Goal: Complete application form

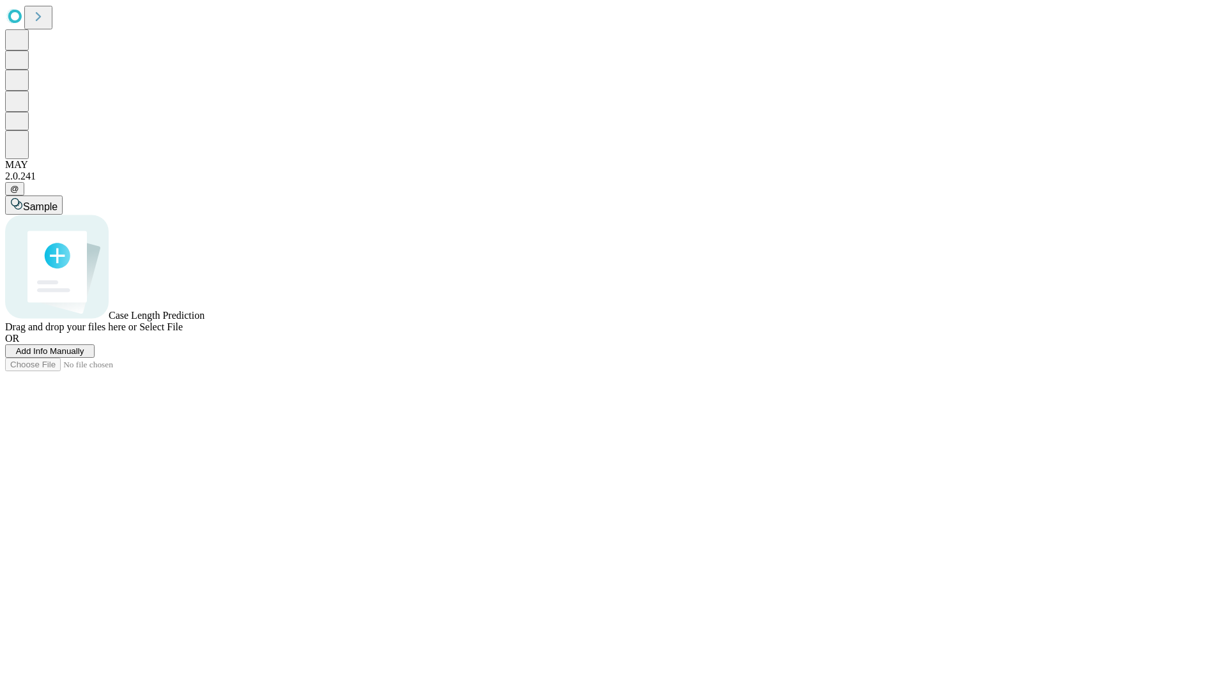
click at [84, 356] on span "Add Info Manually" at bounding box center [50, 351] width 68 height 10
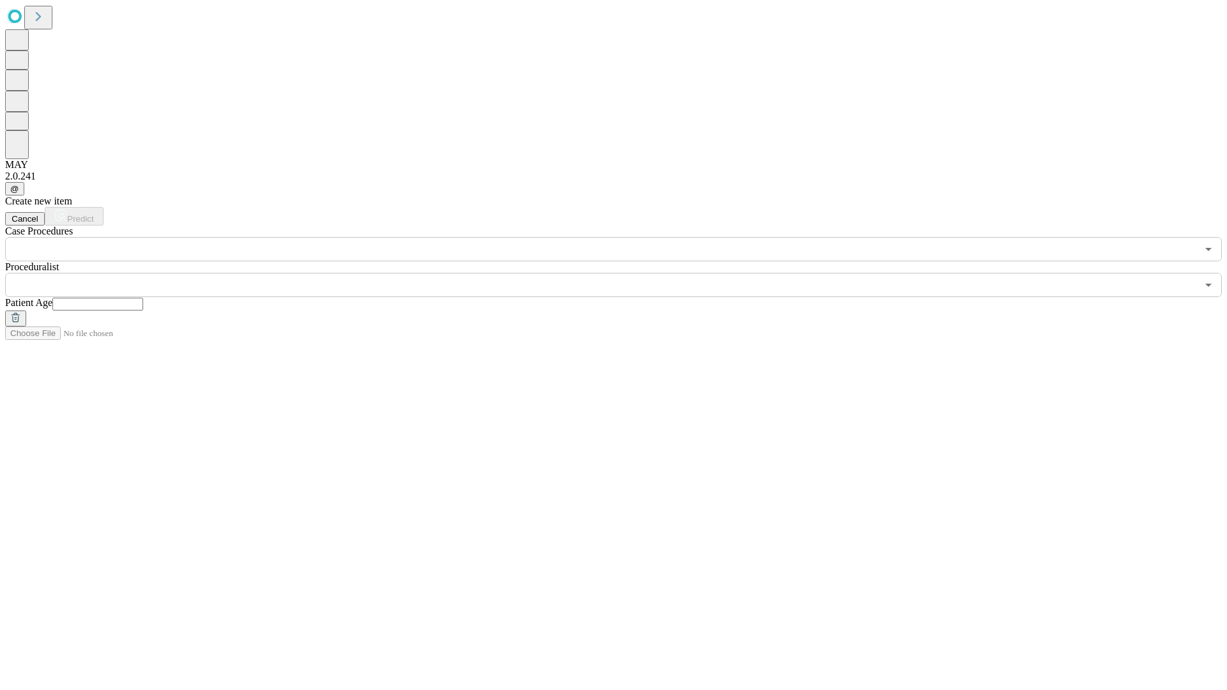
click at [143, 298] on input "text" at bounding box center [97, 304] width 91 height 13
type input "**"
click at [622, 273] on input "text" at bounding box center [600, 285] width 1191 height 24
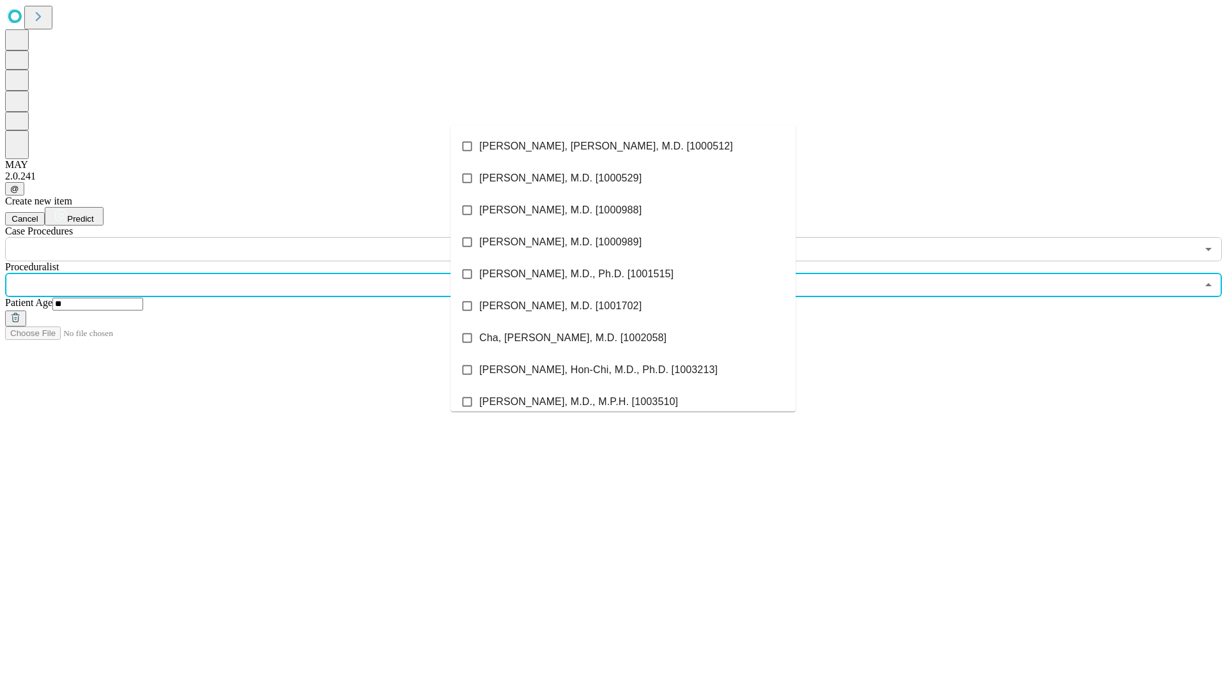
click at [623, 146] on li "[PERSON_NAME], [PERSON_NAME], M.D. [1000512]" at bounding box center [622, 146] width 345 height 32
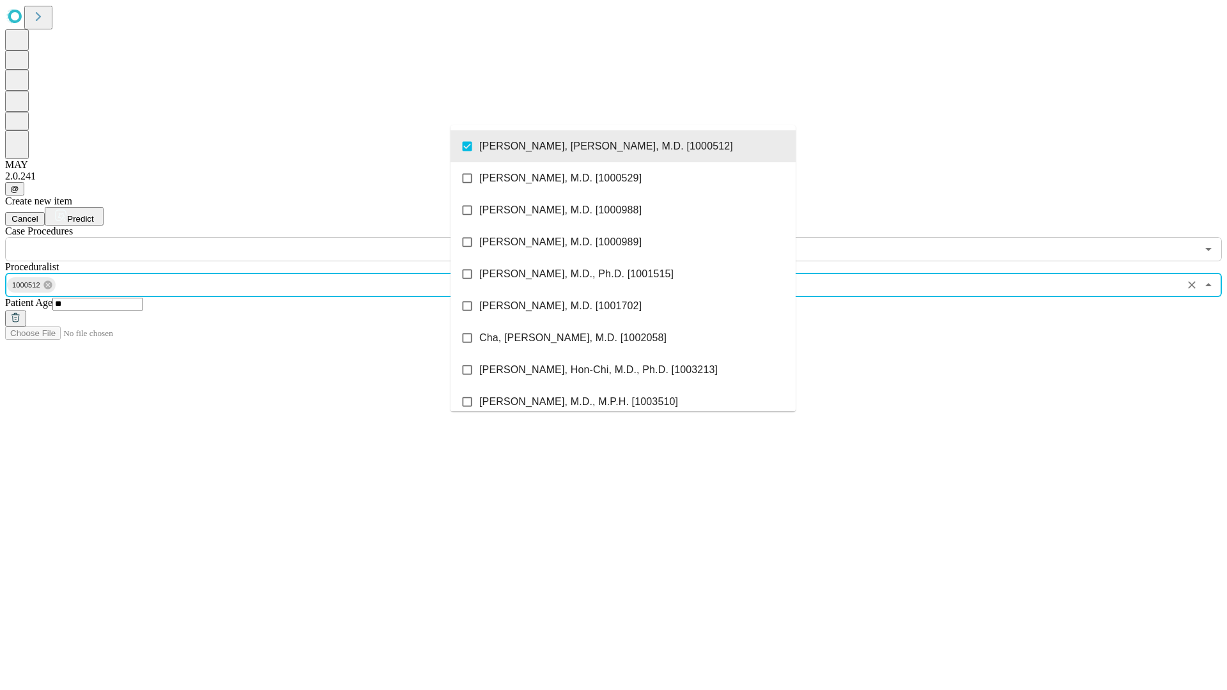
click at [268, 237] on input "text" at bounding box center [600, 249] width 1191 height 24
